Goal: Transaction & Acquisition: Purchase product/service

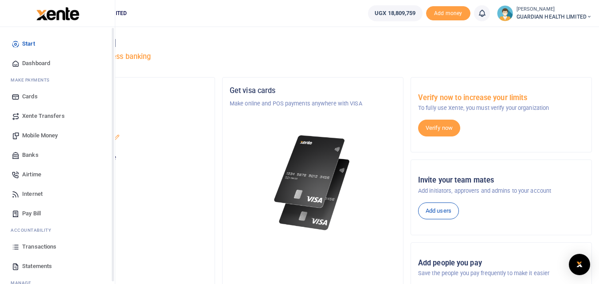
click at [42, 62] on span "Dashboard" at bounding box center [36, 63] width 28 height 9
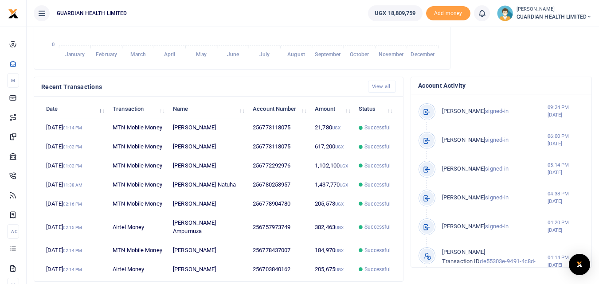
scroll to position [266, 0]
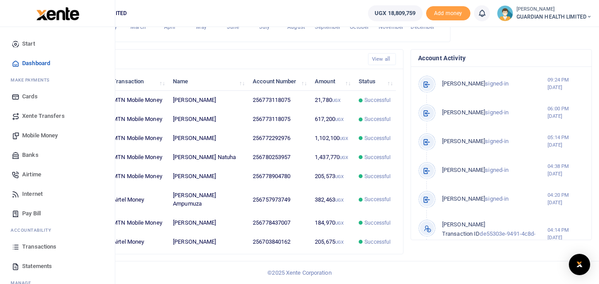
click at [34, 136] on span "Mobile Money" at bounding box center [39, 135] width 35 height 9
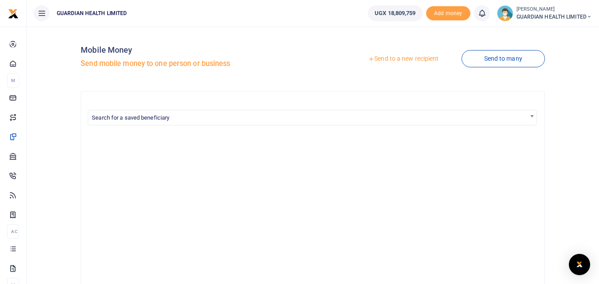
click at [403, 55] on link "Send to a new recipient" at bounding box center [403, 59] width 116 height 16
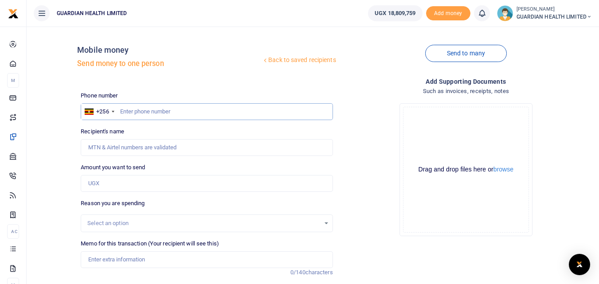
click at [147, 113] on input "text" at bounding box center [207, 111] width 252 height 17
paste input "785142936"
type input "785142936"
type input "Kumu Royce Olwor"
type input "785142936"
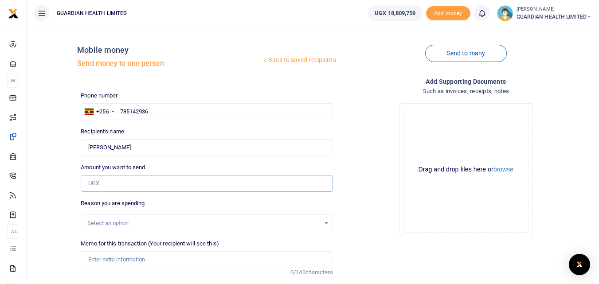
click at [120, 187] on input "Amount you want to send" at bounding box center [207, 183] width 252 height 17
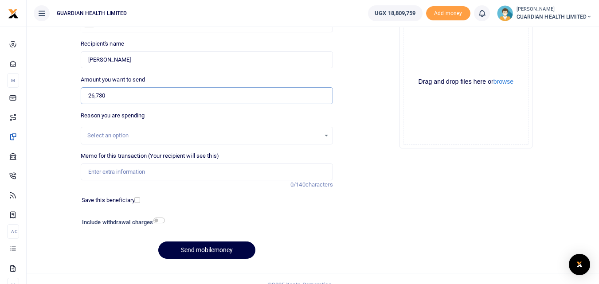
scroll to position [89, 0]
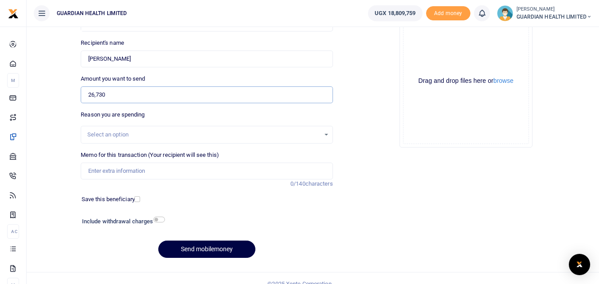
type input "26,730"
click at [139, 132] on div "Select an option" at bounding box center [203, 134] width 232 height 9
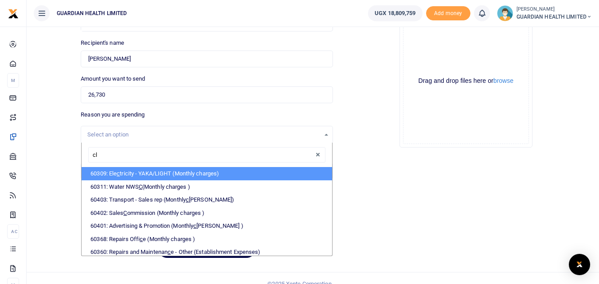
type input "cli"
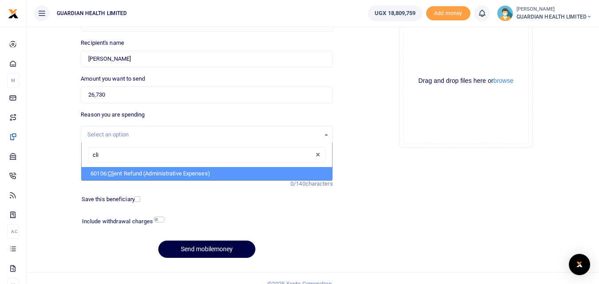
click at [148, 175] on li "60106: Cli ent Refund (Administrative Expenses)" at bounding box center [207, 173] width 250 height 13
select select "5411"
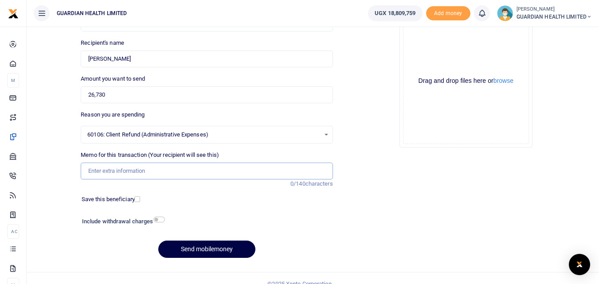
click at [140, 166] on input "Memo for this transaction (Your recipient will see this)" at bounding box center [207, 171] width 252 height 17
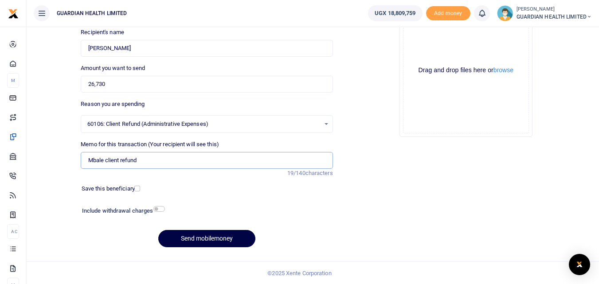
scroll to position [100, 0]
type input "Mbale client refund"
click at [202, 242] on button "Send mobilemoney" at bounding box center [206, 238] width 97 height 17
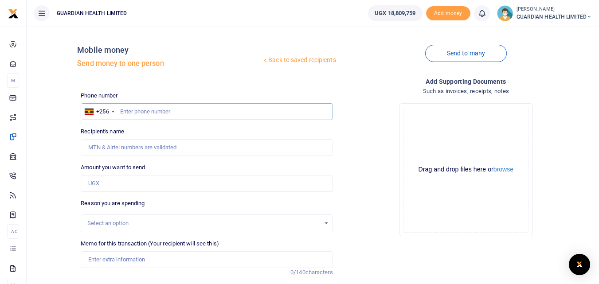
click at [132, 113] on input "text" at bounding box center [207, 111] width 252 height 17
paste input "772772484 Regards,"
drag, startPoint x: 153, startPoint y: 108, endPoint x: 250, endPoint y: 123, distance: 97.8
click at [250, 123] on div "Phone number +256 [GEOGRAPHIC_DATA] [PHONE_NUMBER] Regards, Phone is required. …" at bounding box center [206, 222] width 259 height 263
type input "772772484"
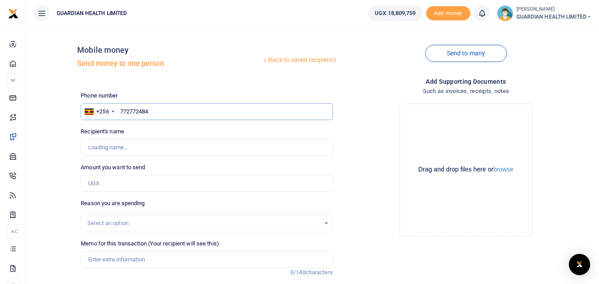
type input "[PERSON_NAME]"
type input "772772484"
click at [112, 175] on input "Amount you want to send" at bounding box center [207, 183] width 252 height 17
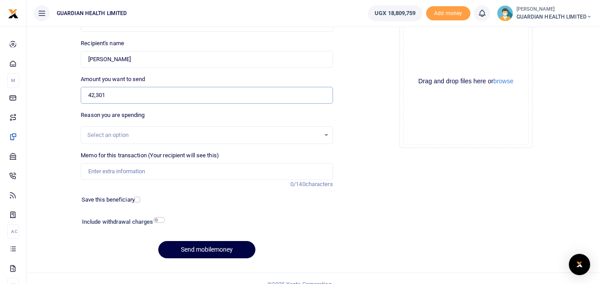
scroll to position [89, 0]
type input "42,301"
click at [113, 172] on input "Memo for this transaction (Your recipient will see this)" at bounding box center [207, 171] width 252 height 17
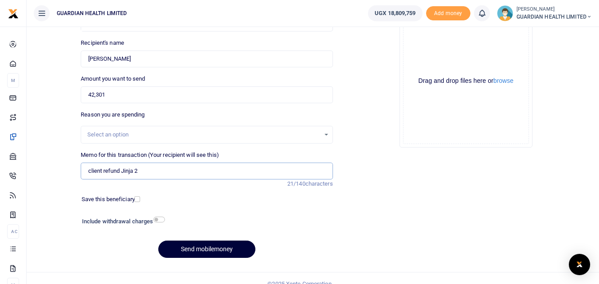
type input "client refund Jinja 2"
click at [215, 249] on button "Send mobilemoney" at bounding box center [206, 249] width 97 height 17
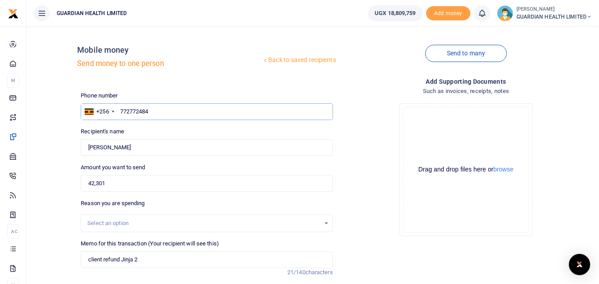
click at [123, 114] on input "772772484" at bounding box center [207, 111] width 252 height 17
type input "72772484"
type input "772772484"
type input "[PERSON_NAME]"
click at [119, 181] on input "42,301" at bounding box center [207, 183] width 252 height 17
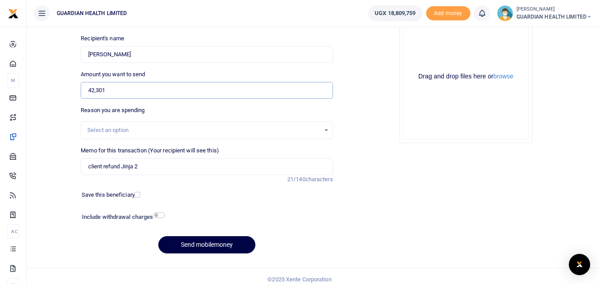
scroll to position [100, 0]
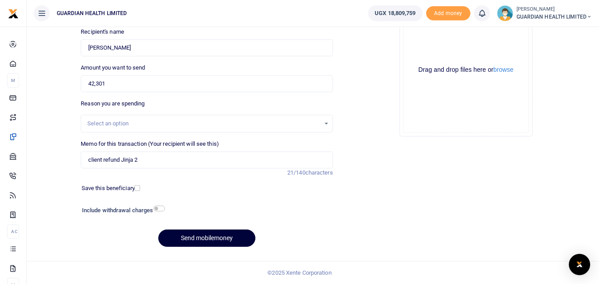
click at [209, 234] on button "Send mobilemoney" at bounding box center [206, 238] width 97 height 17
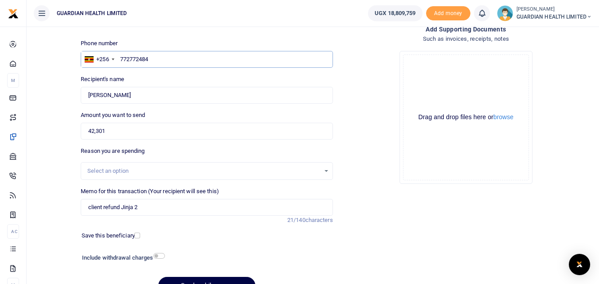
scroll to position [0, 0]
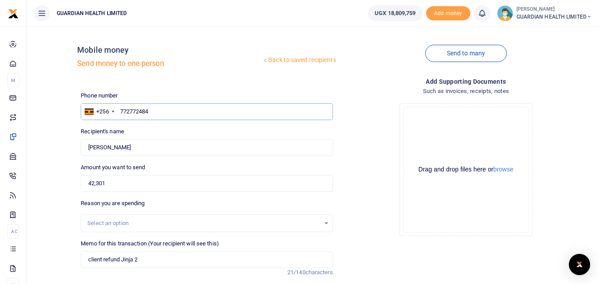
drag, startPoint x: 157, startPoint y: 109, endPoint x: 117, endPoint y: 107, distance: 39.5
click at [117, 107] on input "772772484" at bounding box center [207, 111] width 252 height 17
type input "772772484"
click at [142, 179] on input "42,301" at bounding box center [207, 183] width 252 height 17
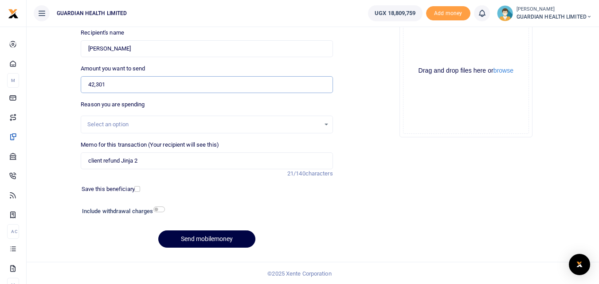
scroll to position [100, 0]
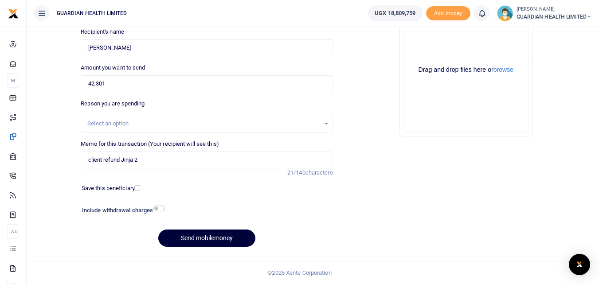
click at [218, 239] on button "Send mobilemoney" at bounding box center [206, 238] width 97 height 17
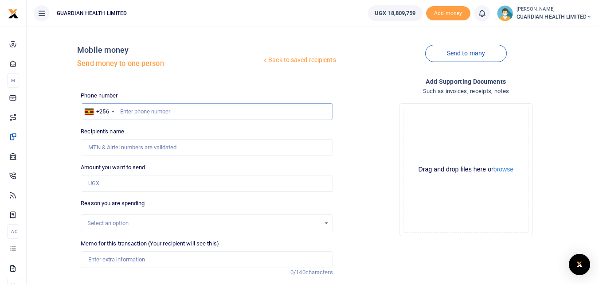
click at [148, 112] on input "text" at bounding box center [207, 111] width 252 height 17
paste input "779745054"
type input "779745054"
click at [120, 115] on input "779745054" at bounding box center [207, 111] width 252 height 17
type input "Thomas Chizhande"
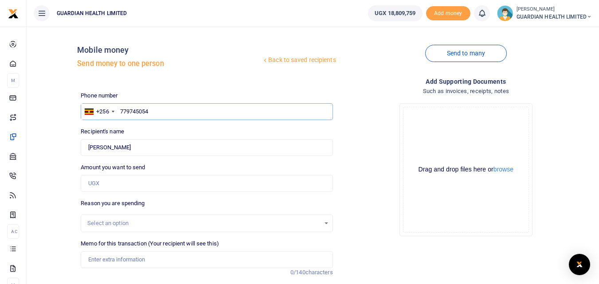
type input "779745054"
click at [93, 183] on input "Amount you want to send" at bounding box center [207, 183] width 252 height 17
type input "443,520"
click at [105, 222] on div "Select an option" at bounding box center [203, 223] width 232 height 9
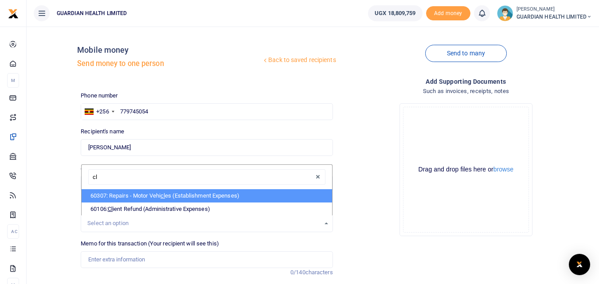
type input "cli"
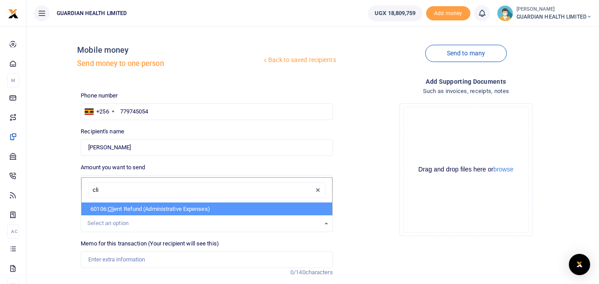
click at [108, 208] on li "60106: Cli ent Refund (Administrative Expenses)" at bounding box center [207, 208] width 250 height 13
select select "5411"
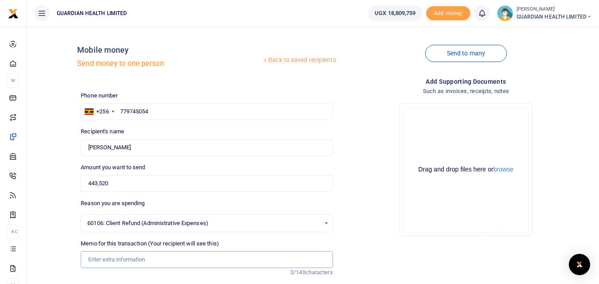
click at [119, 262] on input "Memo for this transaction (Your recipient will see this)" at bounding box center [207, 259] width 252 height 17
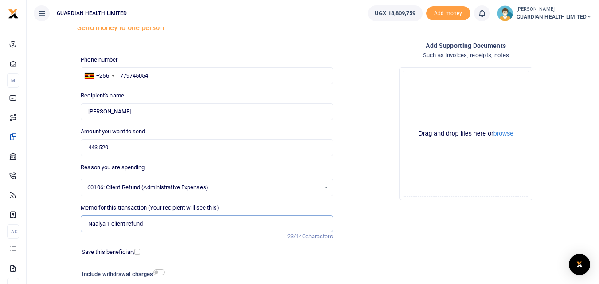
scroll to position [89, 0]
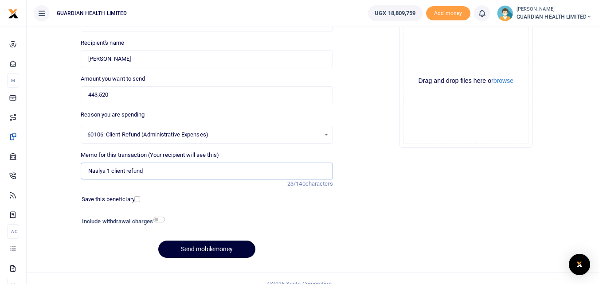
type input "Naalya 1 client refund"
click at [210, 246] on button "Send mobilemoney" at bounding box center [206, 249] width 97 height 17
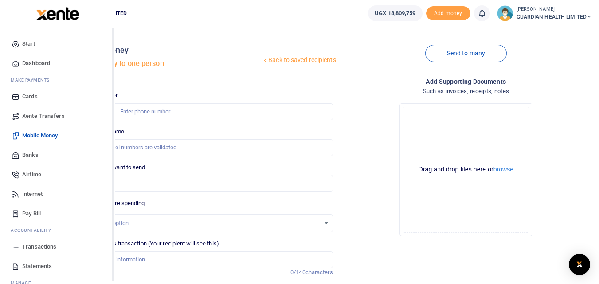
click at [34, 244] on span "Transactions" at bounding box center [39, 246] width 34 height 9
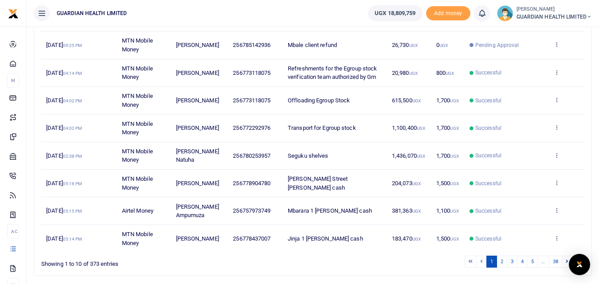
scroll to position [210, 0]
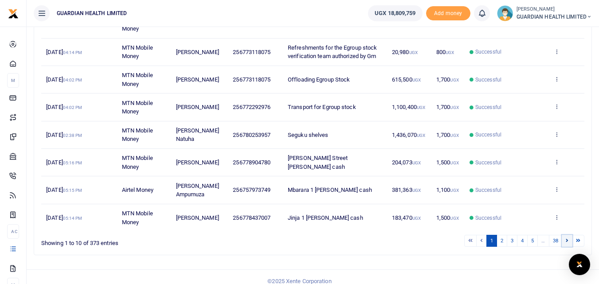
click at [566, 238] on icon at bounding box center [566, 240] width 3 height 5
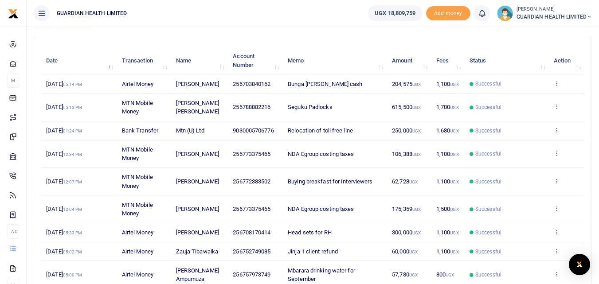
scroll to position [193, 0]
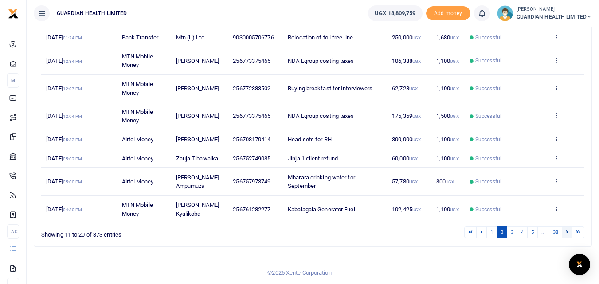
click at [568, 232] on link at bounding box center [566, 232] width 11 height 12
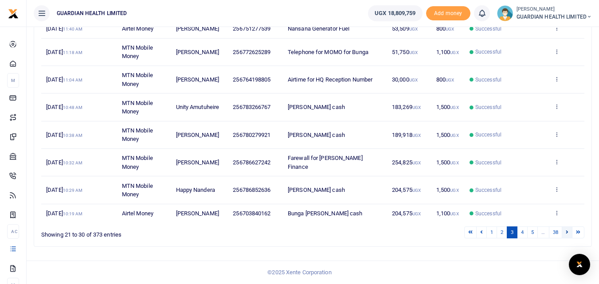
click at [566, 233] on icon at bounding box center [566, 232] width 3 height 5
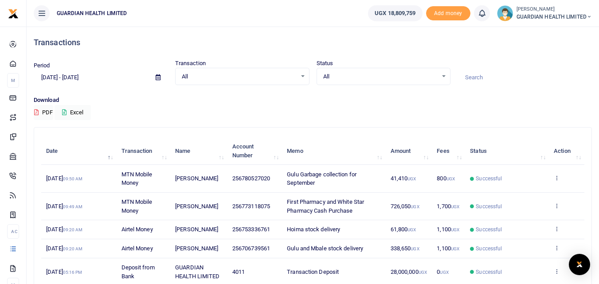
scroll to position [0, 0]
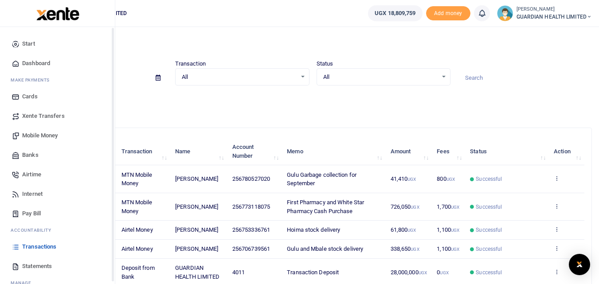
click at [40, 61] on span "Dashboard" at bounding box center [36, 63] width 28 height 9
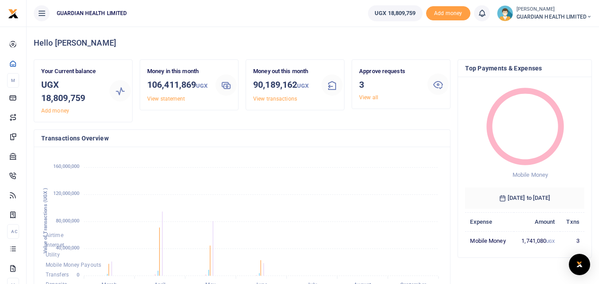
scroll to position [140, 395]
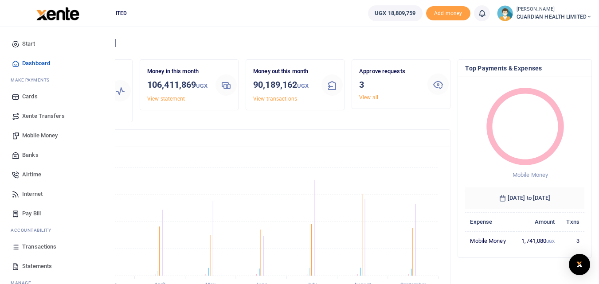
click at [26, 211] on span "Pay Bill" at bounding box center [31, 213] width 19 height 9
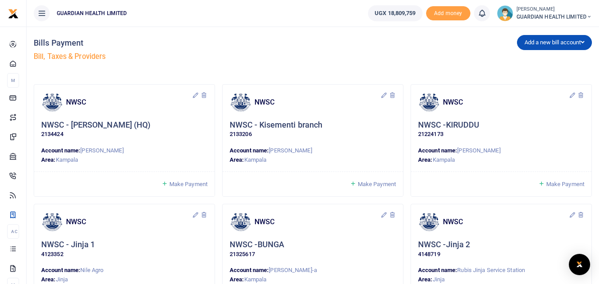
click at [178, 183] on span "Make Payment" at bounding box center [188, 184] width 38 height 7
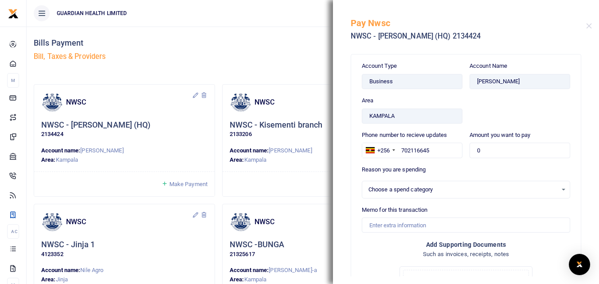
select select
click at [253, 42] on h4 "Bills Payment" at bounding box center [172, 43] width 276 height 10
click at [586, 26] on button "Close" at bounding box center [589, 26] width 6 height 6
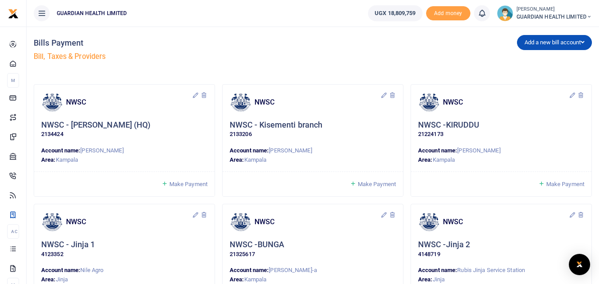
click at [362, 186] on span "Make Payment" at bounding box center [377, 184] width 38 height 7
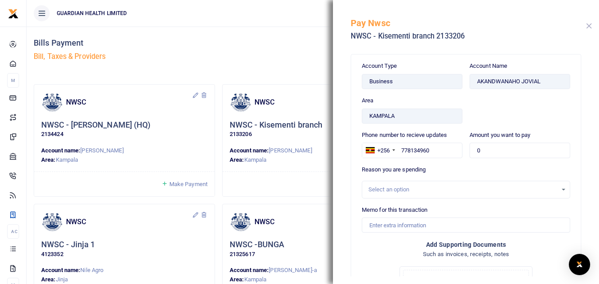
click at [588, 28] on button "Close" at bounding box center [589, 26] width 6 height 6
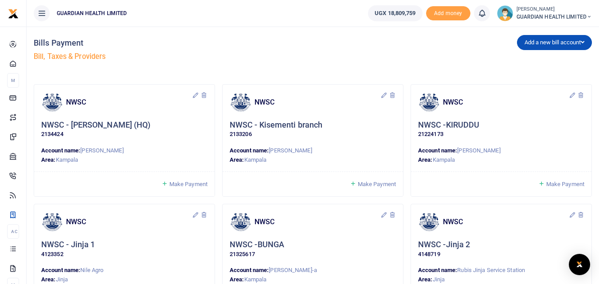
click at [565, 183] on span "Make Payment" at bounding box center [565, 184] width 38 height 7
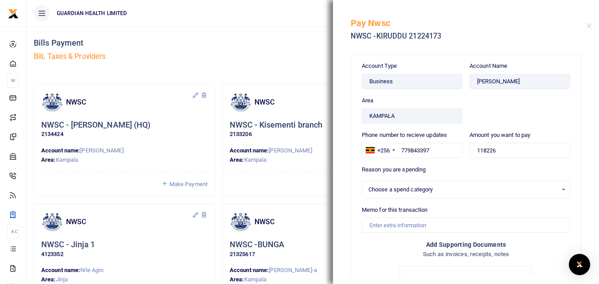
select select
click at [587, 24] on button "Close" at bounding box center [589, 26] width 6 height 6
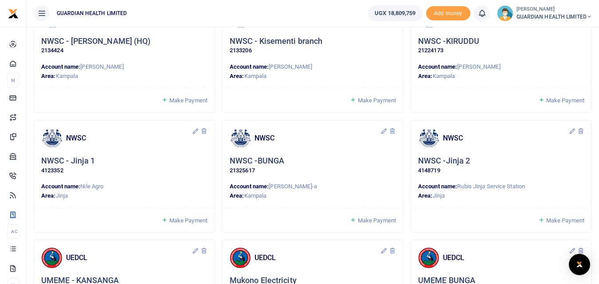
scroll to position [89, 0]
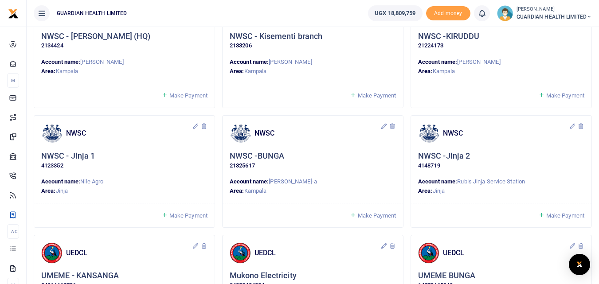
click at [182, 216] on span "Make Payment" at bounding box center [188, 215] width 38 height 7
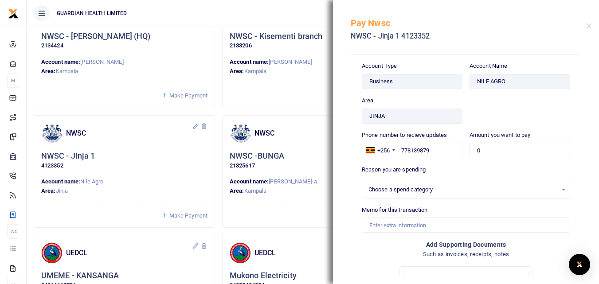
select select
click at [587, 21] on div "Pay Nwsc NWSC - Jinja 1 4123352" at bounding box center [466, 24] width 266 height 49
click at [589, 27] on button "Close" at bounding box center [589, 26] width 6 height 6
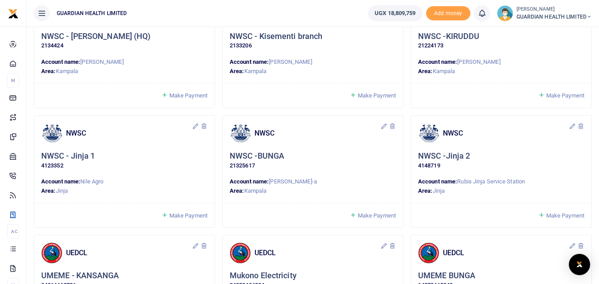
click at [369, 212] on span "Make Payment" at bounding box center [377, 215] width 38 height 7
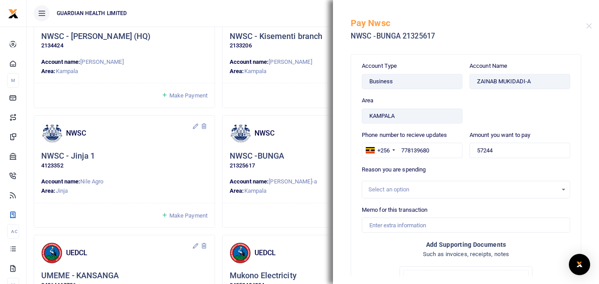
click at [387, 189] on div "Select an option" at bounding box center [462, 189] width 189 height 9
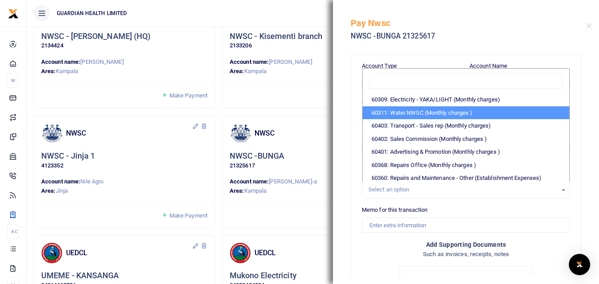
click at [410, 116] on li "60311: Water NWSC (Monthly charges )" at bounding box center [465, 112] width 206 height 13
select select "5375"
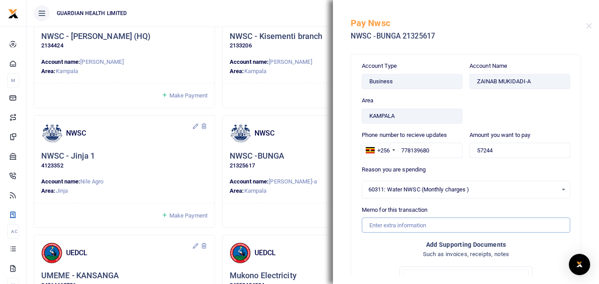
click at [405, 228] on input "Memo for this transaction" at bounding box center [466, 225] width 208 height 15
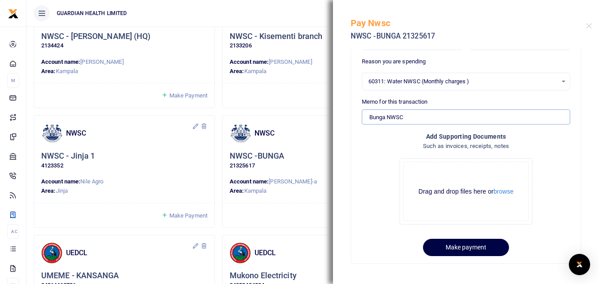
scroll to position [109, 0]
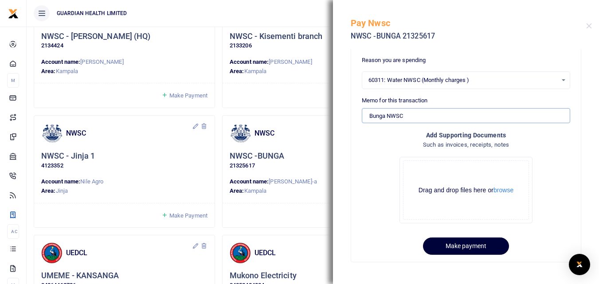
type input "Bunga NWSC"
click at [462, 249] on button "Make payment" at bounding box center [466, 245] width 86 height 17
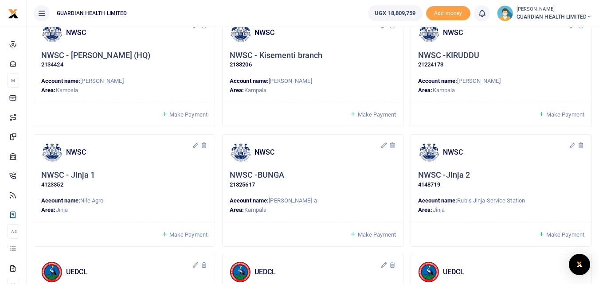
scroll to position [89, 0]
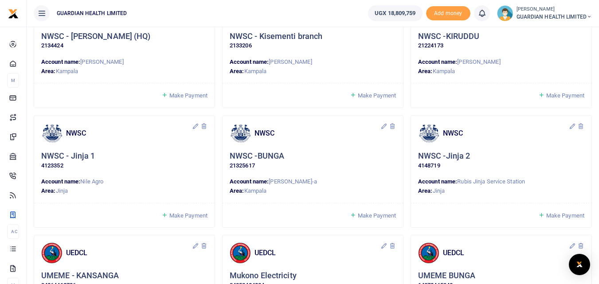
click at [558, 214] on span "Make Payment" at bounding box center [565, 215] width 38 height 7
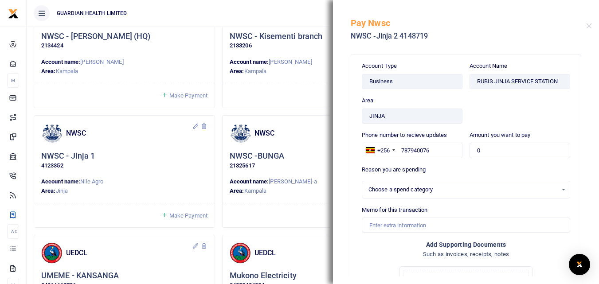
select select
click at [590, 31] on div "Pay Nwsc NWSC -Jinja 2 4148719" at bounding box center [466, 24] width 266 height 49
click at [591, 28] on button "Close" at bounding box center [589, 26] width 6 height 6
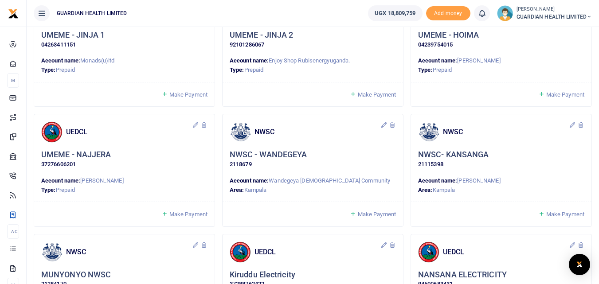
scroll to position [709, 0]
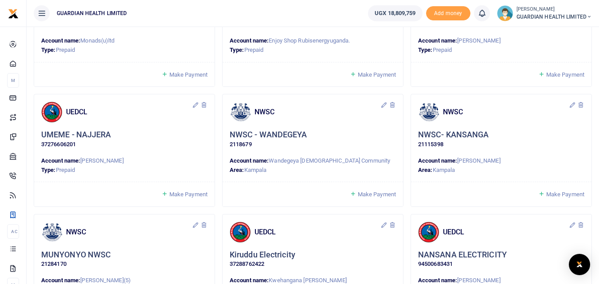
click at [373, 195] on span "Make Payment" at bounding box center [377, 194] width 38 height 7
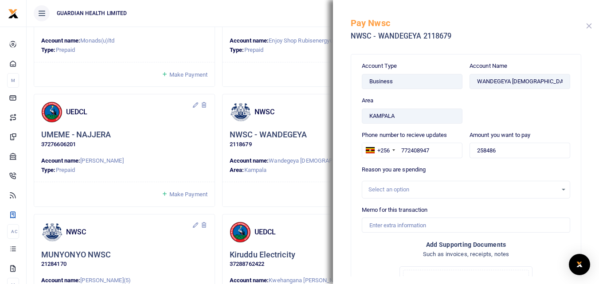
click at [586, 27] on button "Close" at bounding box center [589, 26] width 6 height 6
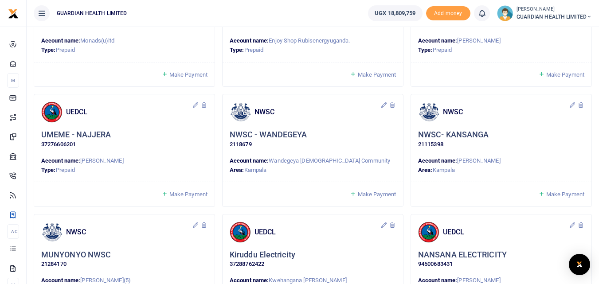
click at [564, 195] on span "Make Payment" at bounding box center [565, 194] width 38 height 7
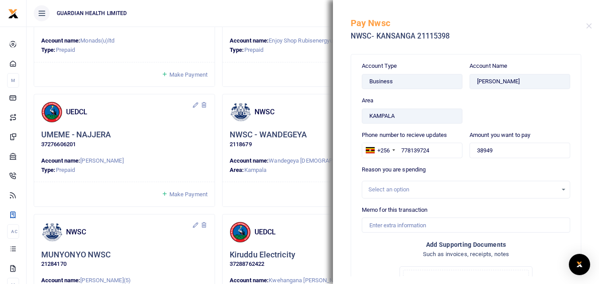
scroll to position [44, 0]
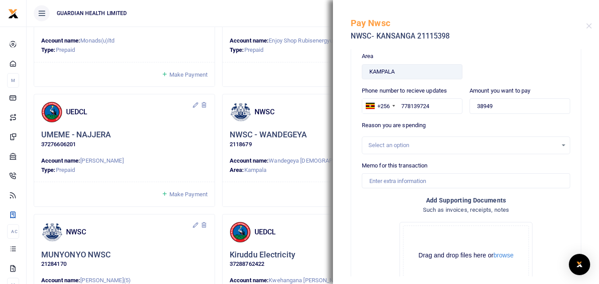
click at [402, 143] on div "Select an option" at bounding box center [462, 145] width 189 height 9
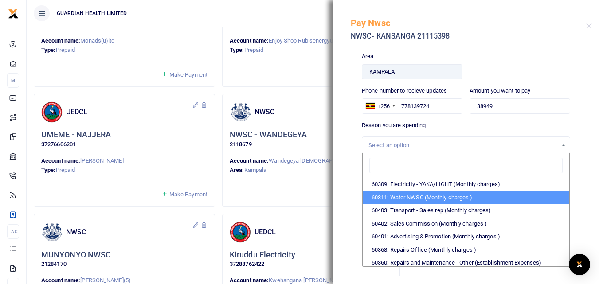
click at [401, 195] on li "60311: Water NWSC (Monthly charges )" at bounding box center [465, 197] width 206 height 13
select select "5375"
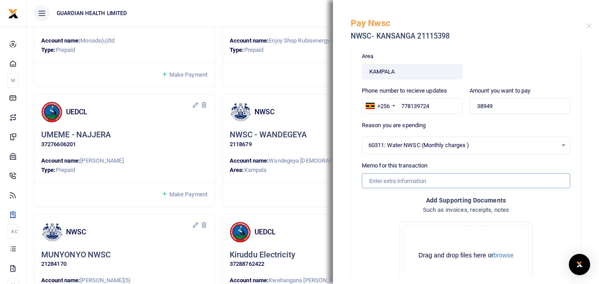
drag, startPoint x: 409, startPoint y: 182, endPoint x: 401, endPoint y: 177, distance: 9.6
click at [406, 180] on input "Memo for this transaction" at bounding box center [466, 180] width 208 height 15
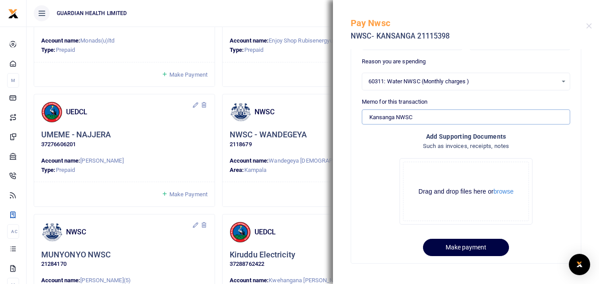
scroll to position [109, 0]
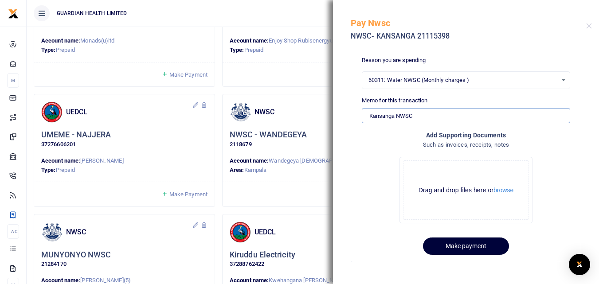
type input "Kansanga NWSC"
click at [451, 246] on button "Make payment" at bounding box center [466, 245] width 86 height 17
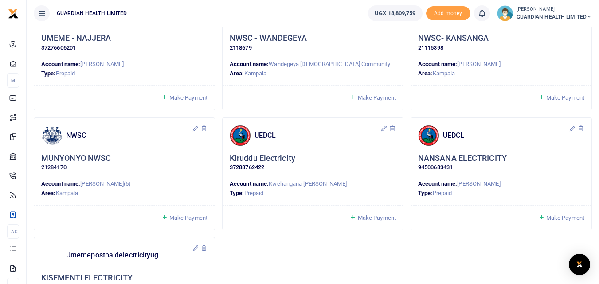
scroll to position [821, 0]
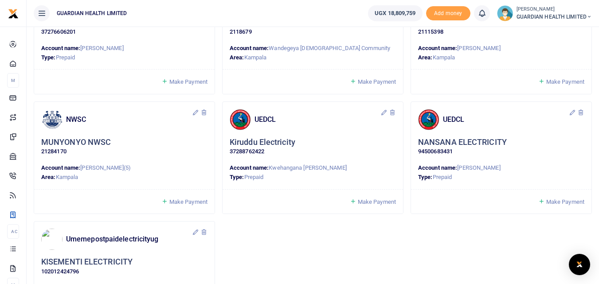
click at [170, 198] on link "Make Payment" at bounding box center [184, 202] width 46 height 10
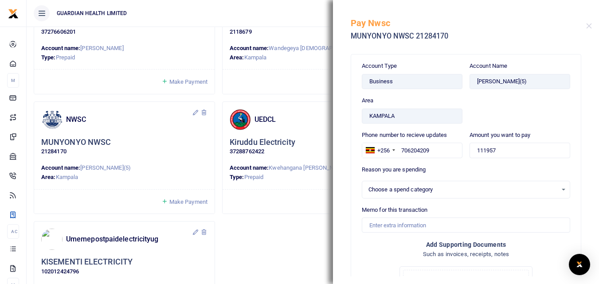
select select
drag, startPoint x: 510, startPoint y: 148, endPoint x: 391, endPoint y: 125, distance: 121.8
click at [391, 125] on form "Account Type Business Area KAMPALA Account Name VINCENT SSEWANNYANA(5) Phone nu…" at bounding box center [466, 213] width 208 height 303
type input "76,638"
click at [416, 188] on div "Select an option" at bounding box center [462, 189] width 189 height 9
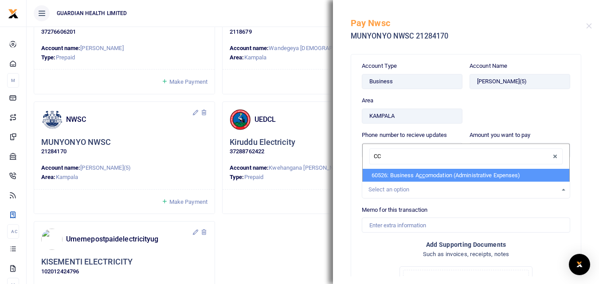
type input "C"
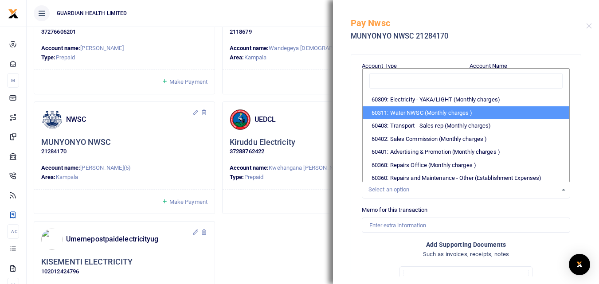
click at [398, 109] on li "60311: Water NWSC (Monthly charges )" at bounding box center [465, 112] width 206 height 13
select select "5375"
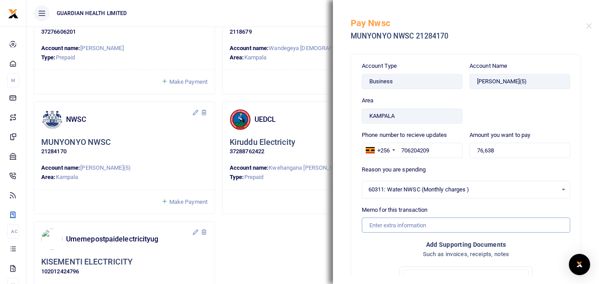
click at [408, 223] on input "Memo for this transaction" at bounding box center [466, 225] width 208 height 15
click at [386, 223] on input "Memo for this transaction" at bounding box center [466, 225] width 208 height 15
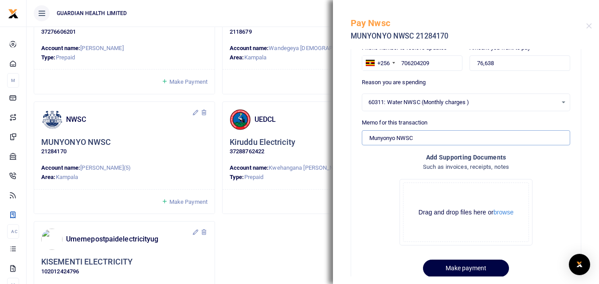
scroll to position [109, 0]
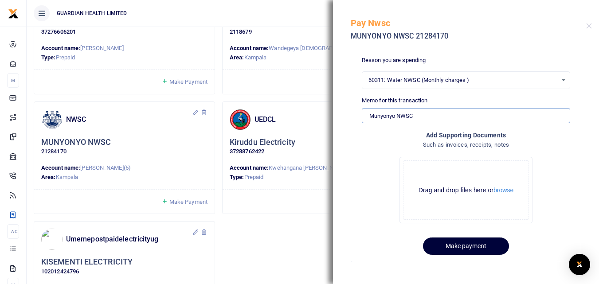
type input "Munyonyo NWSC"
click at [464, 246] on button "Make payment" at bounding box center [466, 245] width 86 height 17
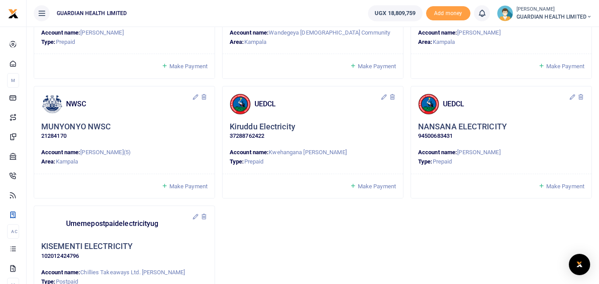
scroll to position [821, 0]
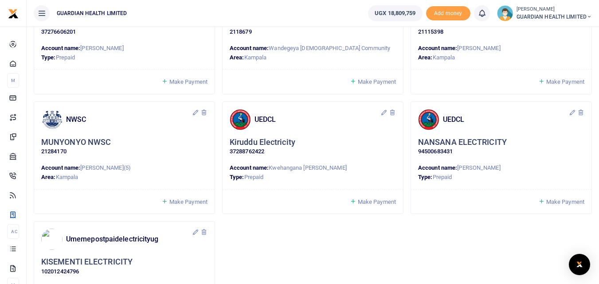
click at [560, 202] on span "Make Payment" at bounding box center [565, 201] width 38 height 7
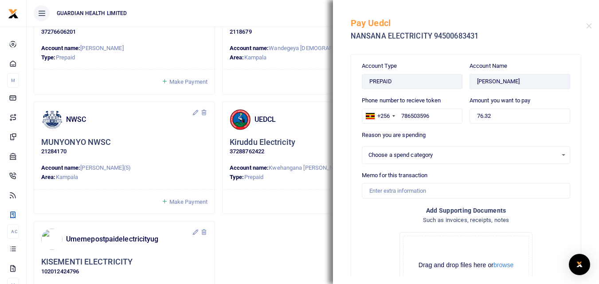
select select
drag, startPoint x: 515, startPoint y: 114, endPoint x: 360, endPoint y: 101, distance: 155.7
click at [360, 101] on div "Phone number to recieve token +256 [GEOGRAPHIC_DATA] [PHONE_NUMBER] Amount you …" at bounding box center [465, 113] width 215 height 35
type input "1"
click at [583, 25] on h5 "Pay Uedcl" at bounding box center [467, 23] width 235 height 11
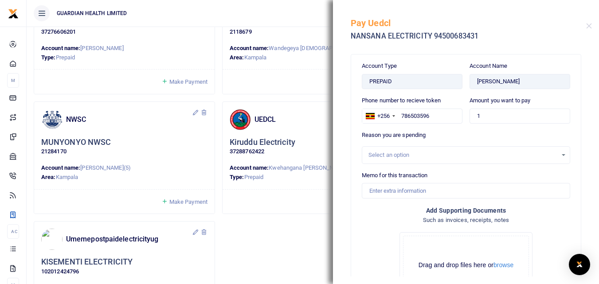
click at [589, 30] on div "Pay Uedcl NANSANA ELECTRICITY 94500683431" at bounding box center [466, 24] width 266 height 49
click at [589, 23] on button "Close" at bounding box center [589, 26] width 6 height 6
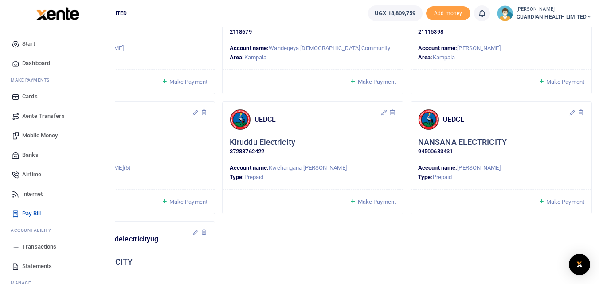
click at [53, 246] on span "Transactions" at bounding box center [39, 246] width 34 height 9
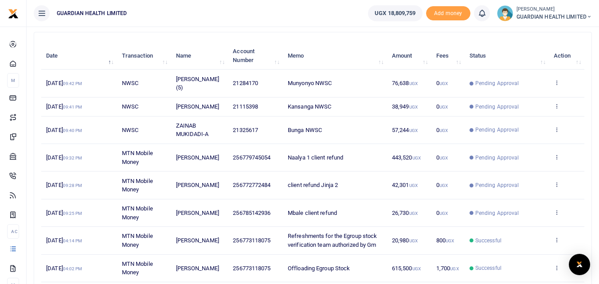
scroll to position [86, 0]
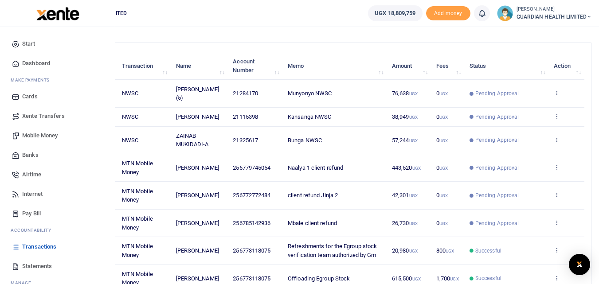
click at [34, 211] on span "Pay Bill" at bounding box center [31, 213] width 19 height 9
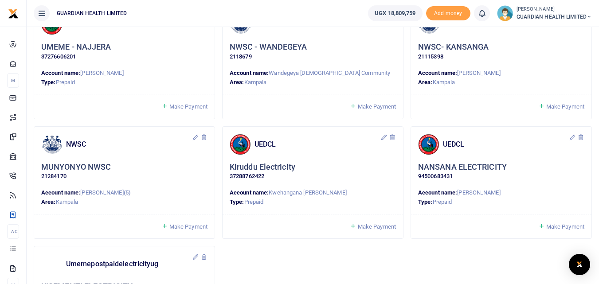
scroll to position [798, 0]
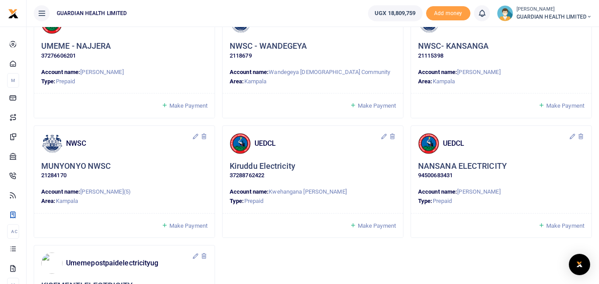
click at [550, 229] on link "Make Payment" at bounding box center [561, 226] width 46 height 10
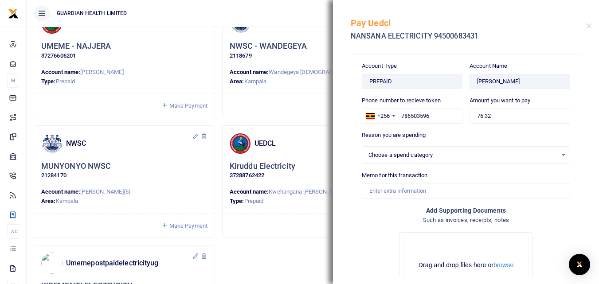
select select
drag, startPoint x: 513, startPoint y: 118, endPoint x: 409, endPoint y: 100, distance: 104.9
click at [409, 100] on div "Phone number to recieve token +256 Uganda +256 786503596 Amount you want to pay…" at bounding box center [465, 113] width 215 height 35
drag, startPoint x: 500, startPoint y: 116, endPoint x: 430, endPoint y: 108, distance: 70.0
click at [430, 108] on div "Phone number to recieve token +256 Uganda +256 786503596 Amount you want to pay…" at bounding box center [465, 113] width 215 height 35
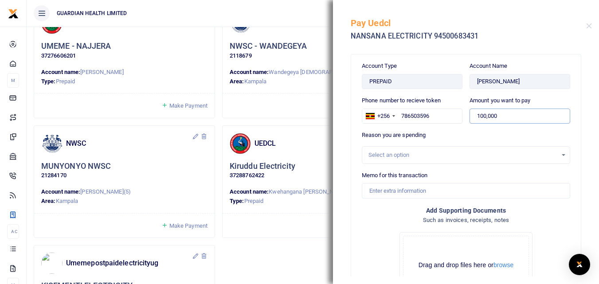
type input "100,000"
click at [505, 155] on div "Select an option" at bounding box center [462, 155] width 189 height 9
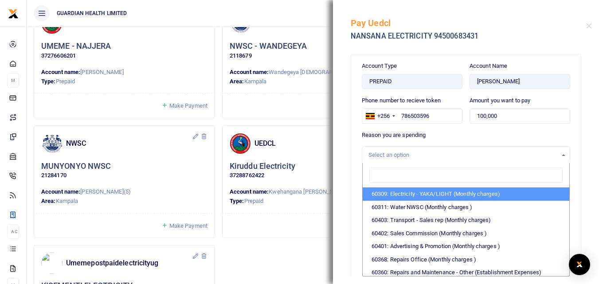
click at [483, 191] on li "60309: Electricity - YAKA/LIGHT (Monthly charges)" at bounding box center [465, 193] width 206 height 13
select select "5374"
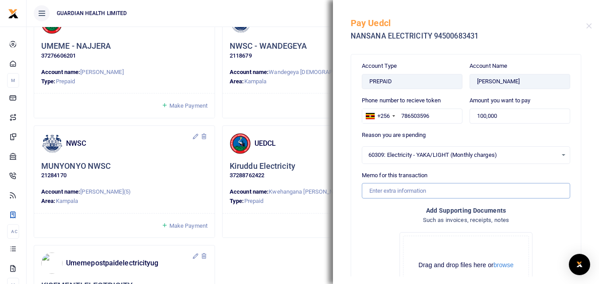
click at [421, 190] on input "Memo for this transaction" at bounding box center [466, 190] width 208 height 15
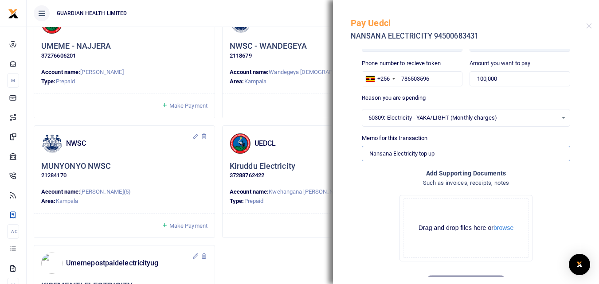
scroll to position [75, 0]
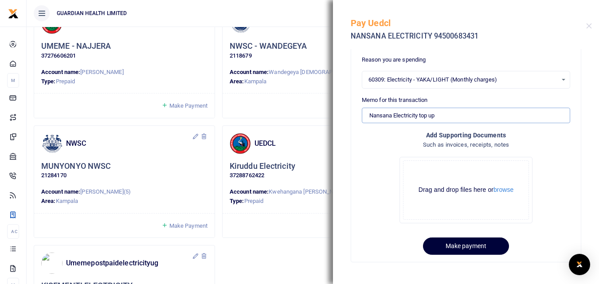
type input "Nansana Electricity top up"
click at [463, 242] on button "Make payment" at bounding box center [466, 245] width 86 height 17
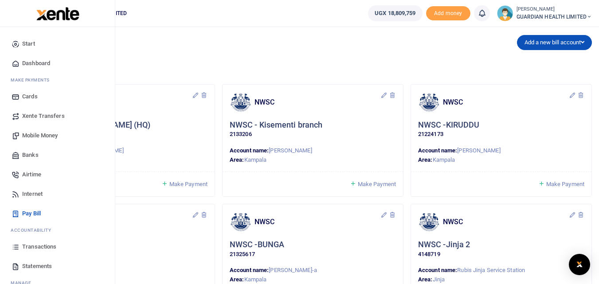
click at [42, 64] on span "Dashboard" at bounding box center [36, 63] width 28 height 9
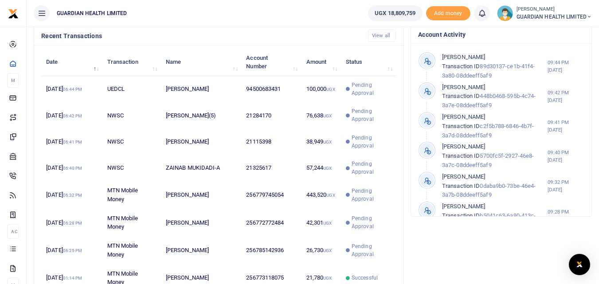
scroll to position [310, 0]
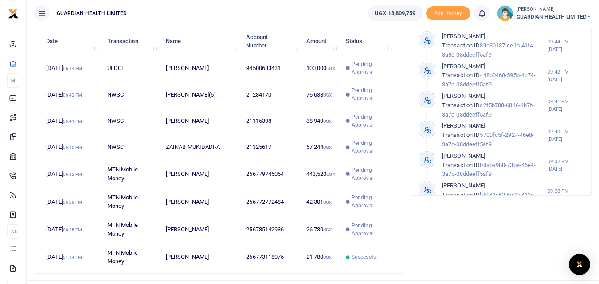
scroll to position [7, 7]
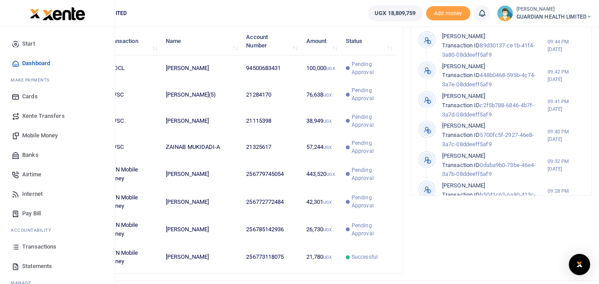
click at [41, 11] on icon at bounding box center [41, 13] width 9 height 10
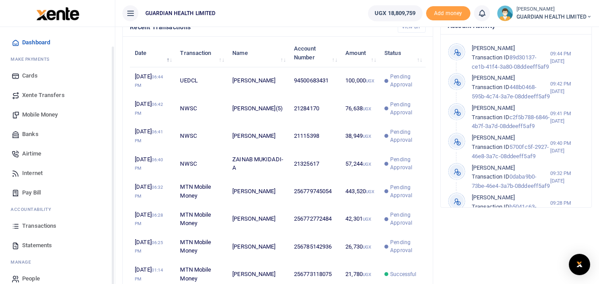
scroll to position [32, 0]
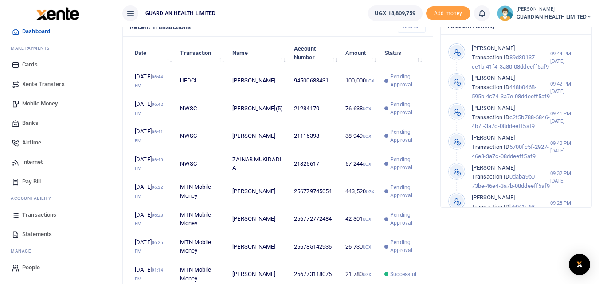
click at [27, 267] on span "People" at bounding box center [31, 267] width 18 height 9
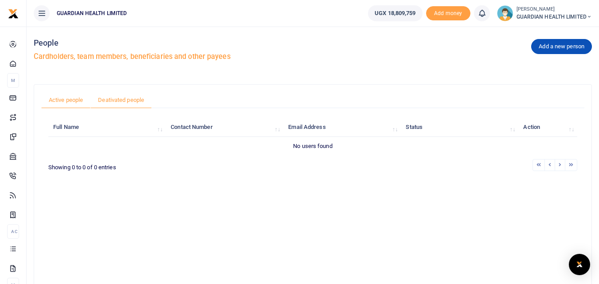
click at [123, 96] on link "Deativated people" at bounding box center [120, 100] width 61 height 17
click at [565, 165] on li at bounding box center [571, 165] width 12 height 12
click at [537, 165] on li at bounding box center [538, 165] width 12 height 12
click at [43, 13] on icon at bounding box center [41, 13] width 9 height 10
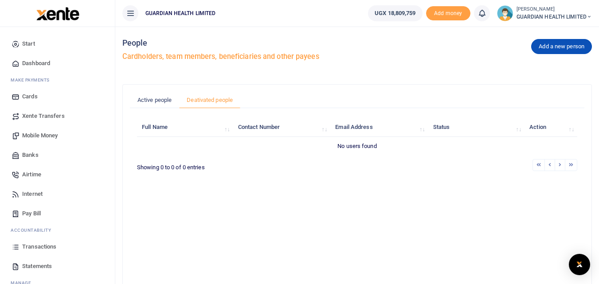
click at [31, 43] on span "Start" at bounding box center [28, 43] width 13 height 9
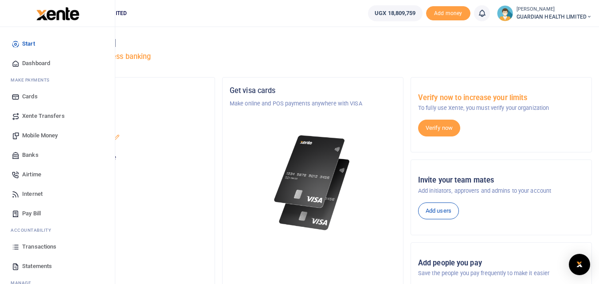
click at [36, 66] on span "Dashboard" at bounding box center [36, 63] width 28 height 9
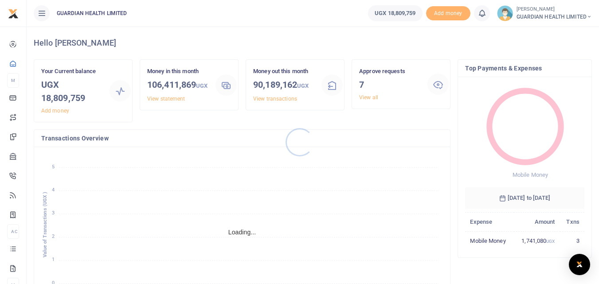
scroll to position [7, 7]
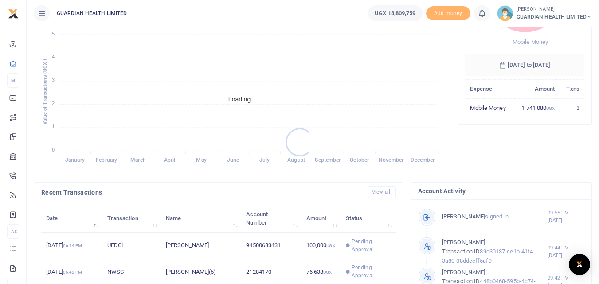
scroll to position [7, 7]
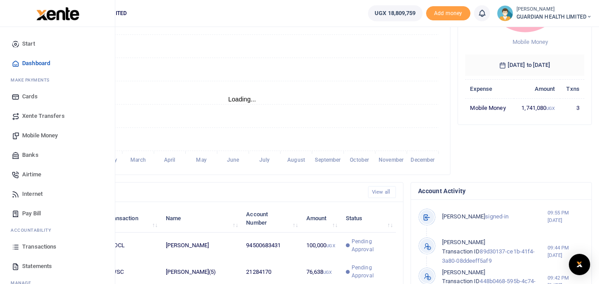
click at [40, 134] on span "Mobile Money" at bounding box center [39, 135] width 35 height 9
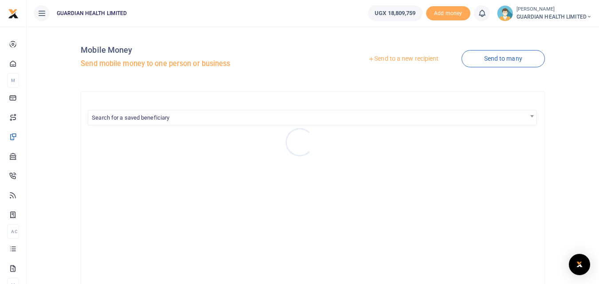
click at [401, 60] on div at bounding box center [299, 142] width 599 height 284
click at [392, 59] on link "Send to a new recipient" at bounding box center [403, 59] width 116 height 16
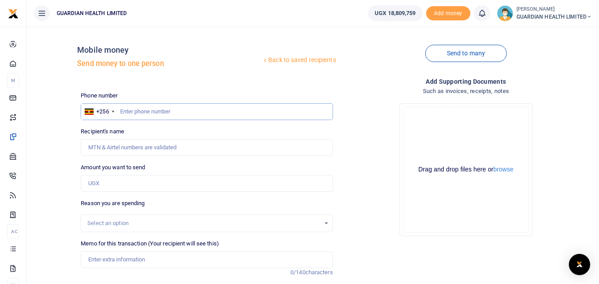
paste input "789723576"
click at [121, 113] on input "789723576" at bounding box center [207, 111] width 252 height 17
type input "789723576"
click at [123, 186] on input "Amount you want to send" at bounding box center [207, 183] width 252 height 17
type input "Solomon Elkanah Bukenya"
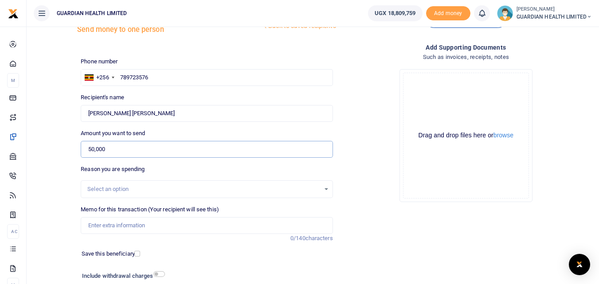
scroll to position [89, 0]
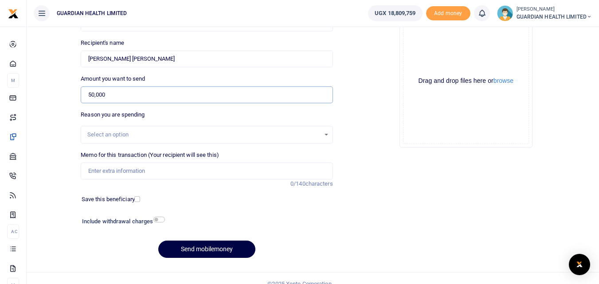
type input "50,000"
click at [119, 171] on input "Memo for this transaction (Your recipient will see this)" at bounding box center [207, 171] width 252 height 17
type input "Najjera water and Garbage for September"
click at [138, 200] on input "checkbox" at bounding box center [137, 199] width 6 height 6
checkbox input "true"
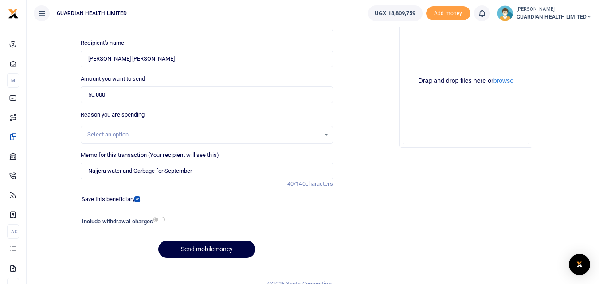
click at [156, 222] on h6 "Include withdrawal charges" at bounding box center [121, 221] width 79 height 7
click at [158, 221] on input "checkbox" at bounding box center [159, 220] width 12 height 6
checkbox input "true"
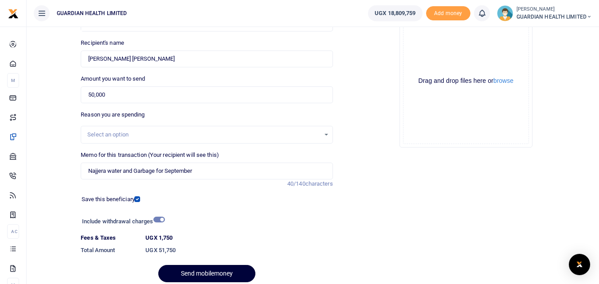
click at [193, 275] on button "Send mobilemoney" at bounding box center [206, 273] width 97 height 17
